Goal: Task Accomplishment & Management: Manage account settings

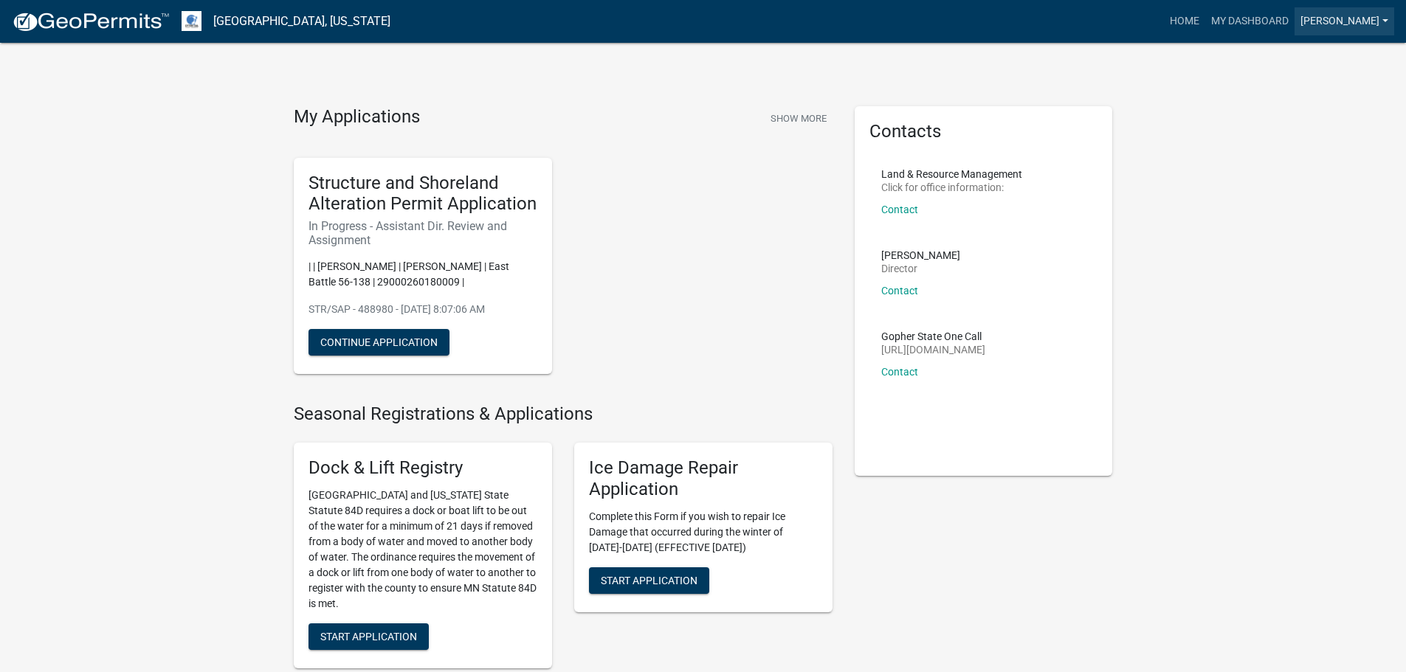
click at [1373, 24] on link "[PERSON_NAME]" at bounding box center [1344, 21] width 100 height 28
click at [1313, 109] on link "Logout" at bounding box center [1335, 108] width 118 height 35
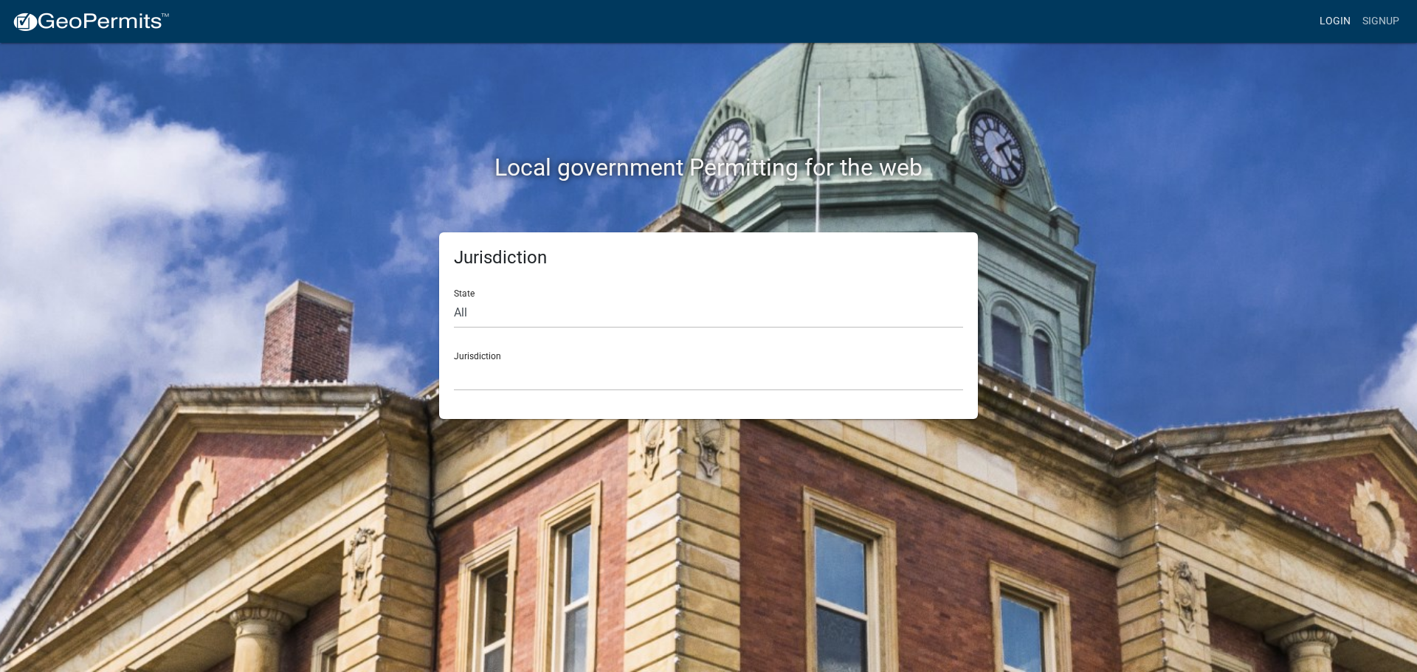
click at [1333, 19] on link "Login" at bounding box center [1334, 21] width 43 height 28
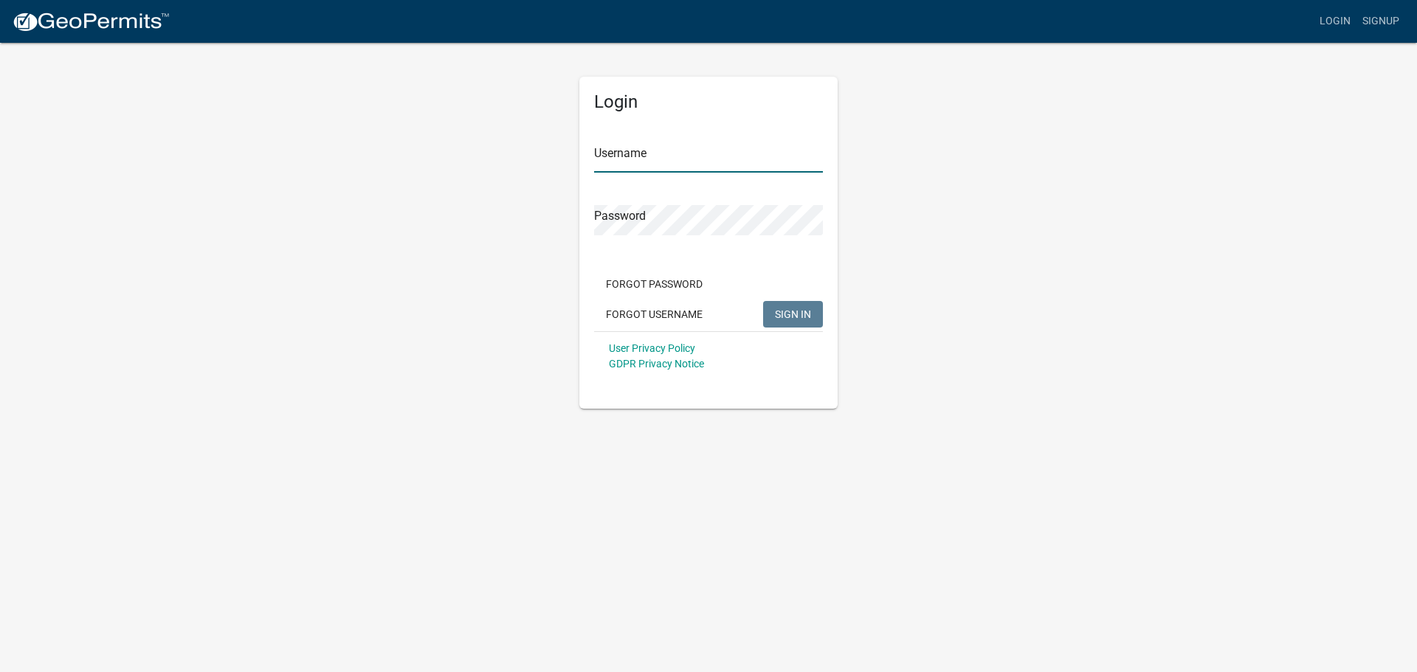
type input "Lindseyhanson"
click at [781, 319] on span "SIGN IN" at bounding box center [793, 314] width 36 height 12
